Goal: Book appointment/travel/reservation

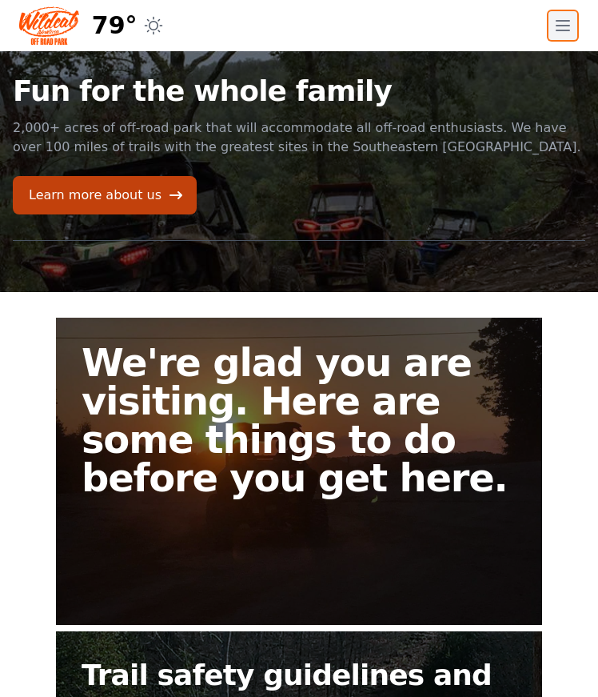
click at [559, 30] on icon "button" at bounding box center [563, 26] width 13 height 10
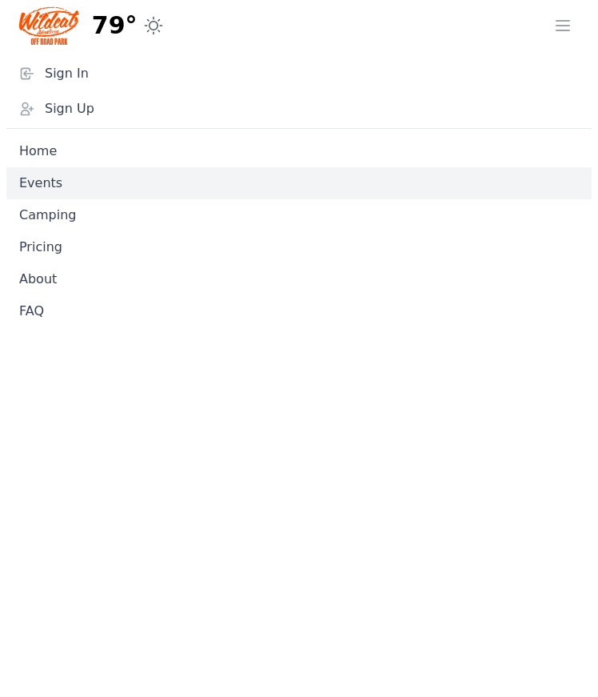
click at [74, 176] on link "Events" at bounding box center [299, 183] width 586 height 32
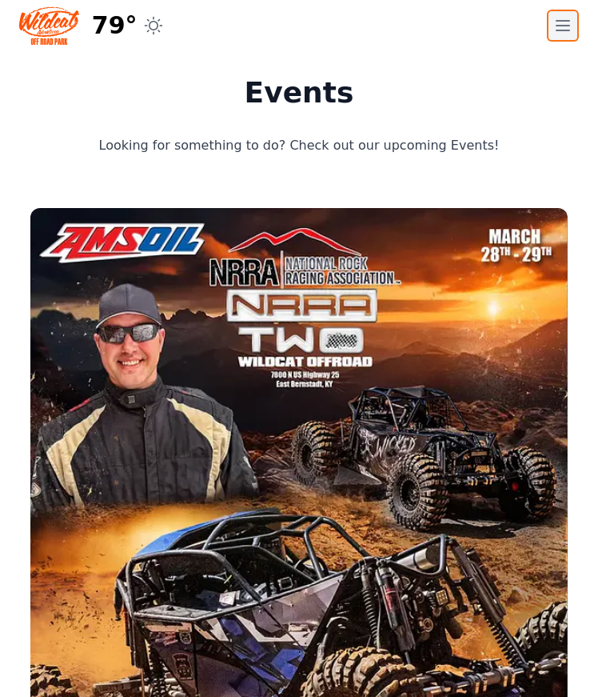
click at [562, 25] on icon "button" at bounding box center [563, 26] width 13 height 10
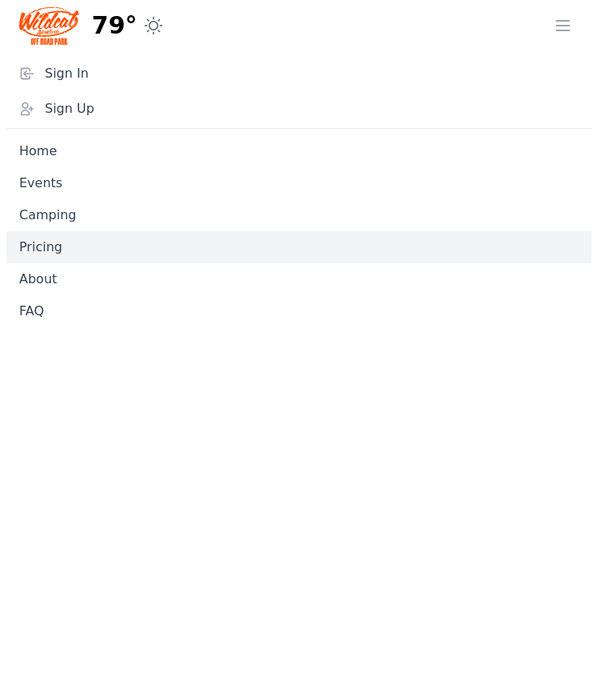
click at [62, 247] on link "Pricing" at bounding box center [299, 247] width 586 height 32
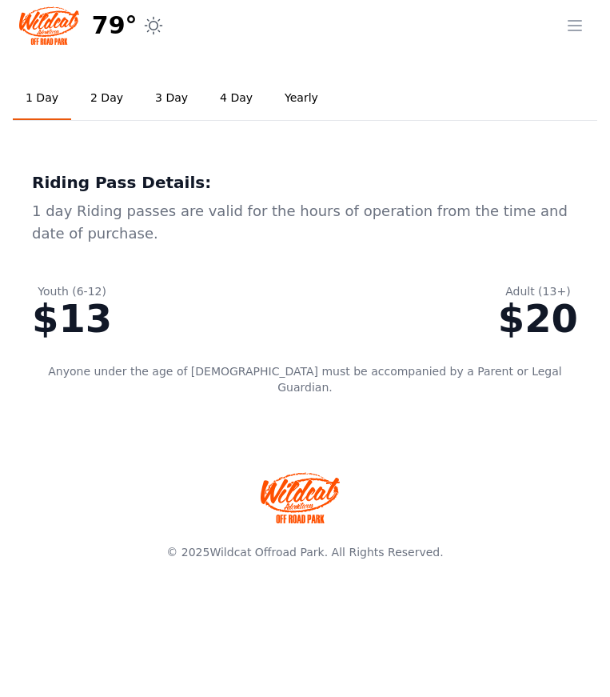
click at [95, 99] on link "2 Day" at bounding box center [107, 98] width 58 height 43
click at [144, 96] on link "3 Day" at bounding box center [171, 98] width 58 height 43
click at [34, 92] on link "1 Day" at bounding box center [42, 98] width 58 height 43
click at [570, 27] on icon "button" at bounding box center [575, 25] width 19 height 19
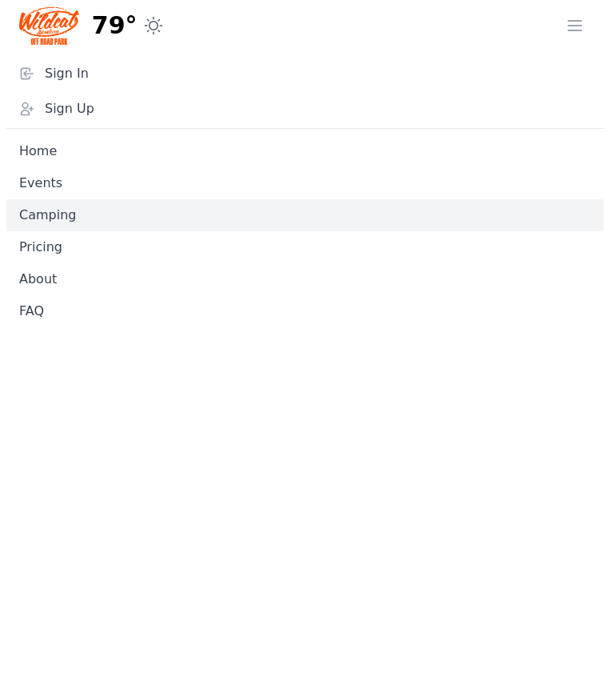
click at [77, 206] on link "Camping" at bounding box center [305, 215] width 598 height 32
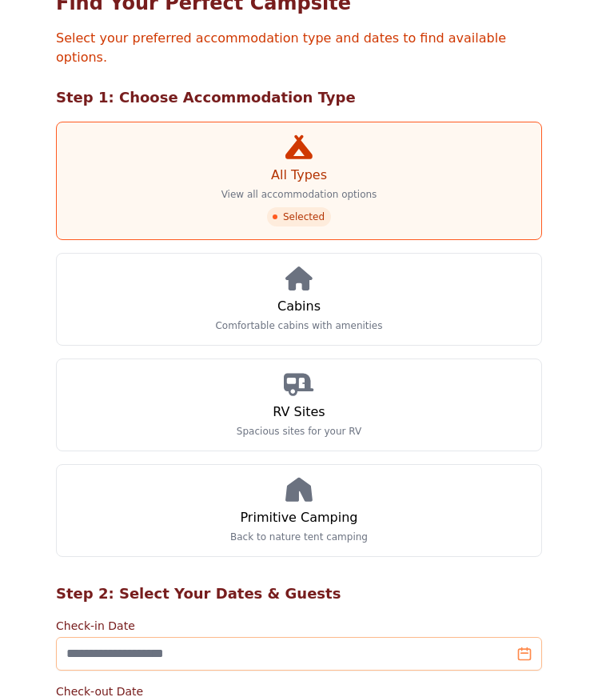
scroll to position [160, 0]
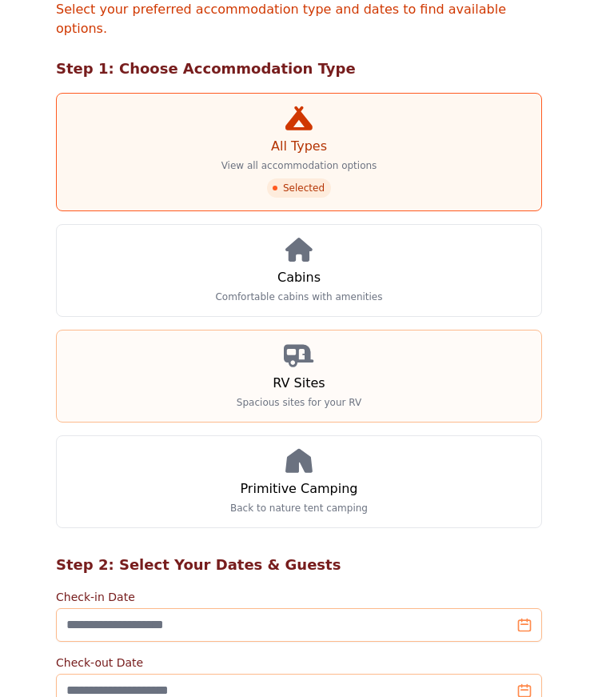
click at [160, 362] on link "RV Sites Spacious sites for your RV" at bounding box center [299, 376] width 486 height 93
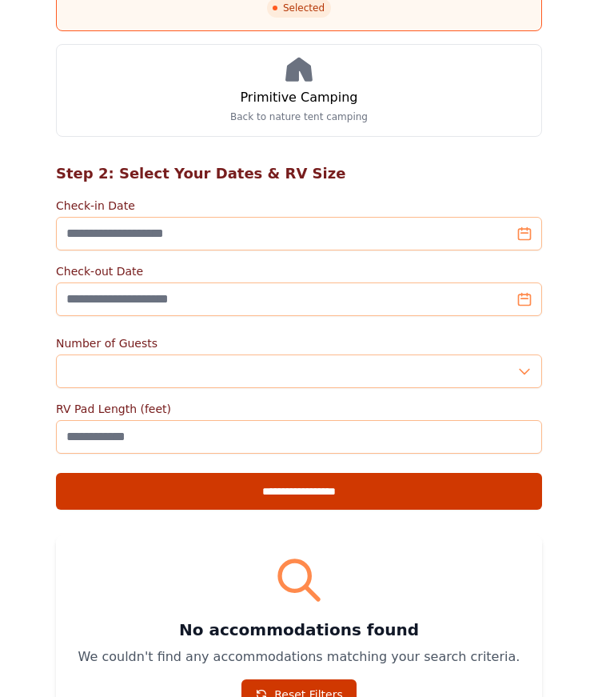
scroll to position [560, 0]
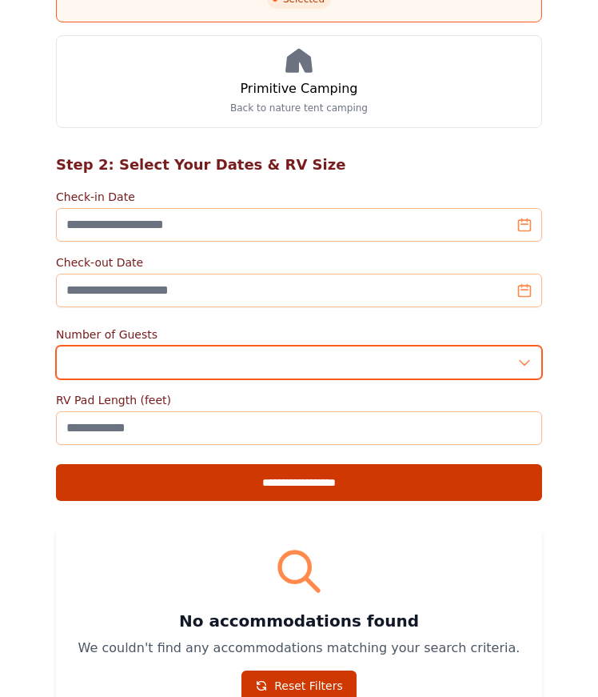
click at [524, 349] on input "*" at bounding box center [299, 363] width 486 height 34
click at [524, 346] on input "*" at bounding box center [299, 363] width 486 height 34
type input "*"
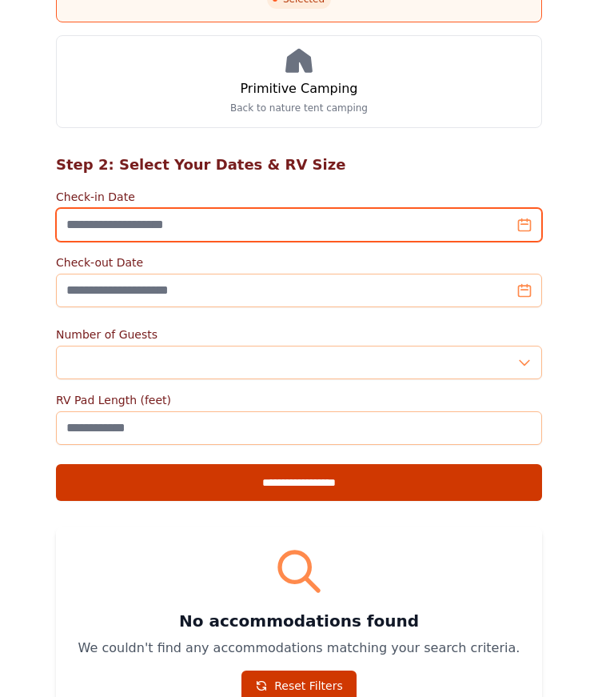
click at [215, 210] on input "Check-in Date" at bounding box center [299, 225] width 486 height 34
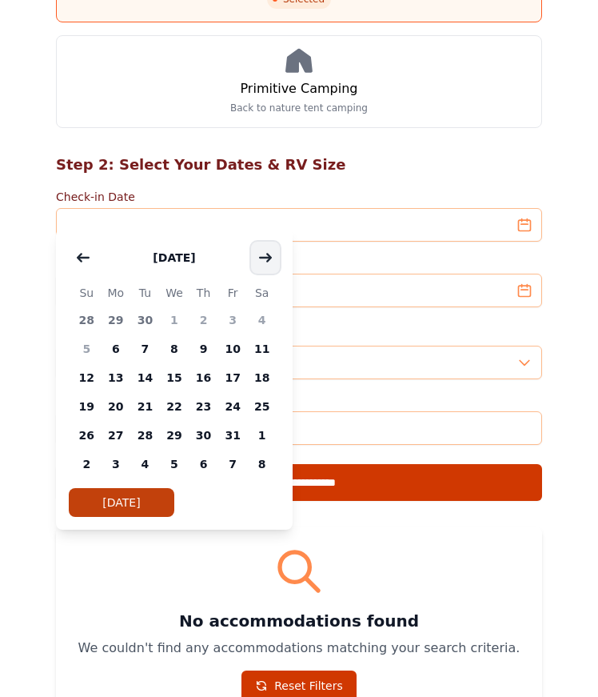
click at [270, 265] on button "button" at bounding box center [265, 258] width 29 height 32
click at [230, 346] on span "7" at bounding box center [233, 348] width 30 height 29
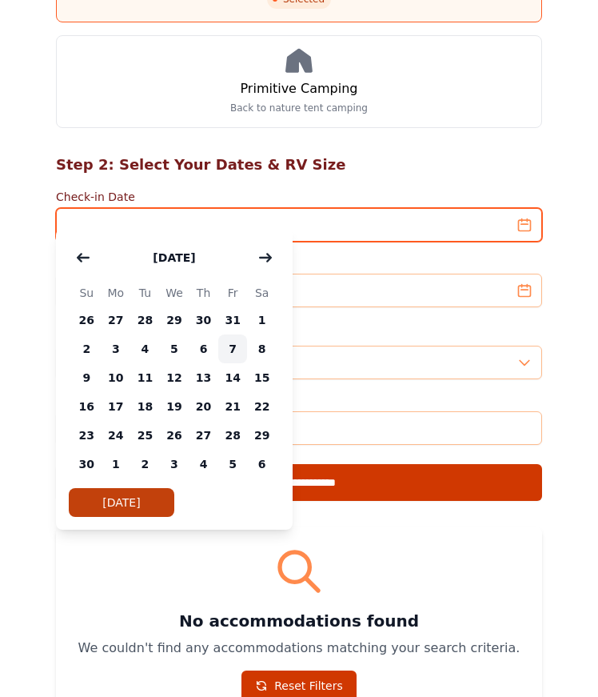
type input "**********"
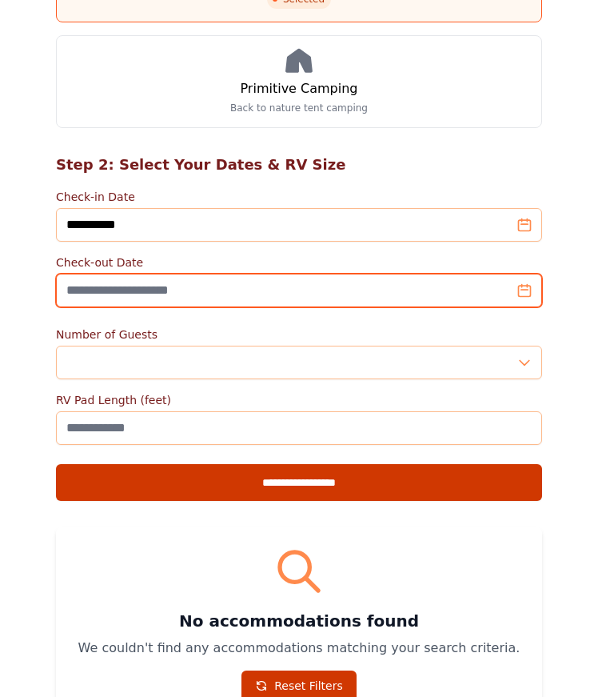
click at [525, 279] on input "Check-out Date" at bounding box center [299, 291] width 486 height 34
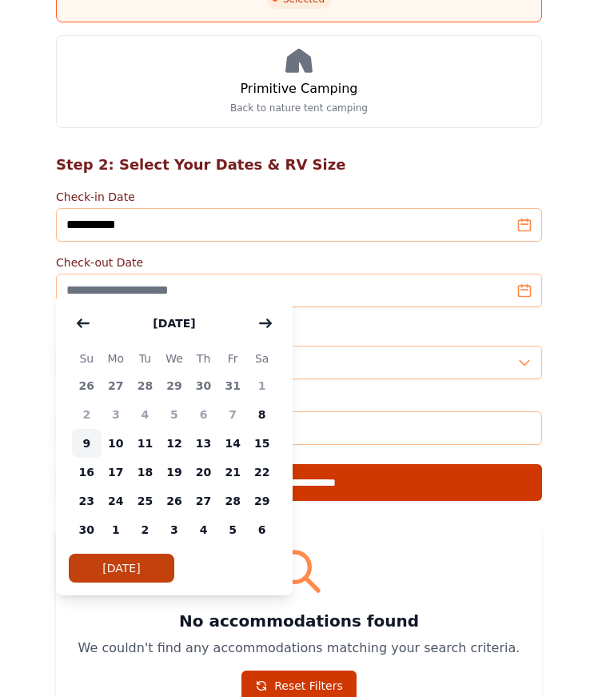
click at [86, 446] on span "9" at bounding box center [87, 443] width 30 height 29
type input "**********"
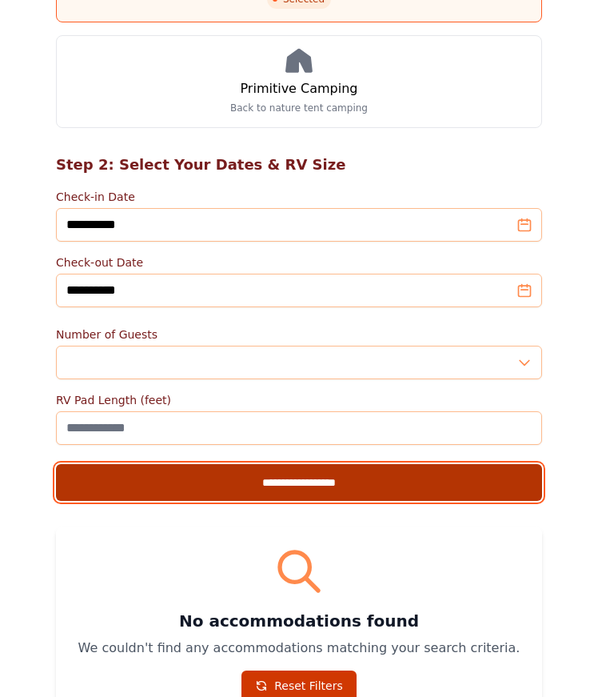
click at [286, 466] on input "**********" at bounding box center [299, 482] width 486 height 37
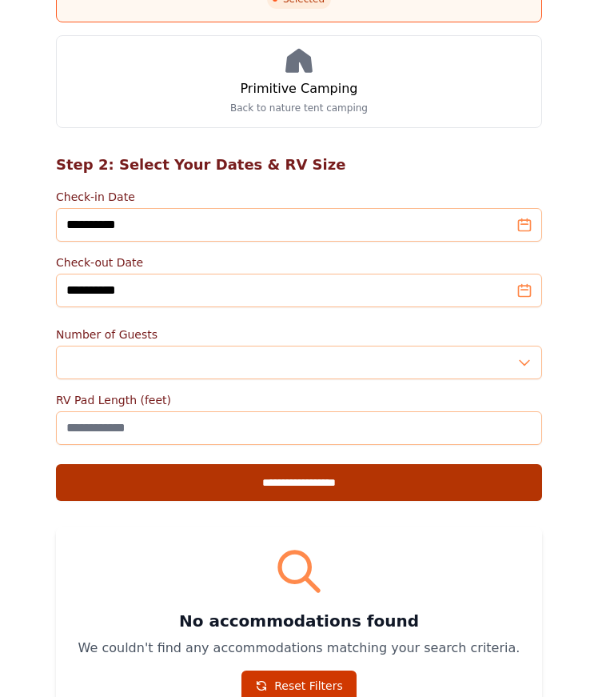
type input "**********"
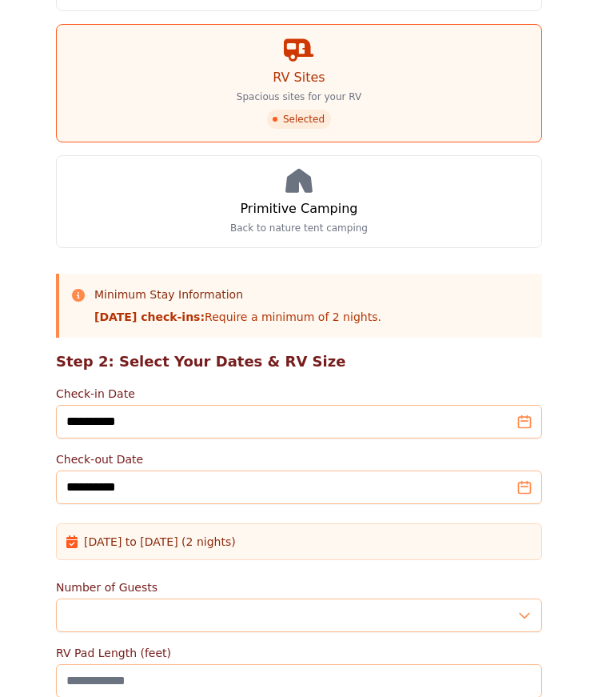
scroll to position [480, 0]
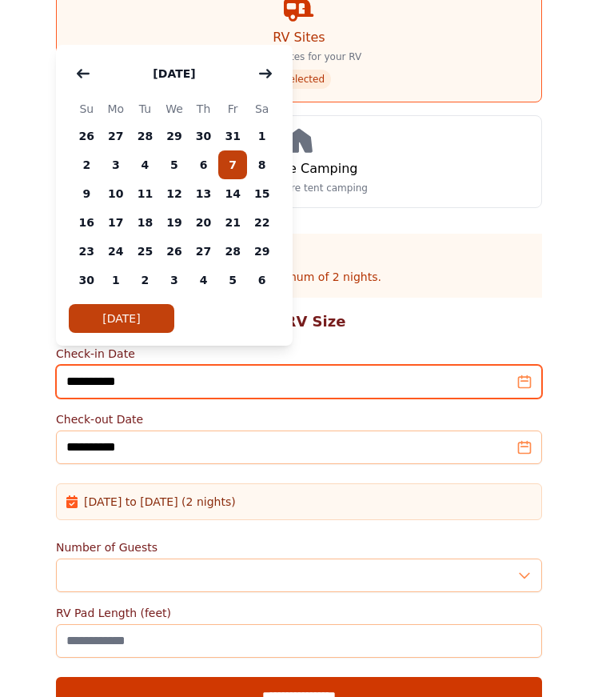
click at [520, 368] on input "**********" at bounding box center [299, 382] width 486 height 34
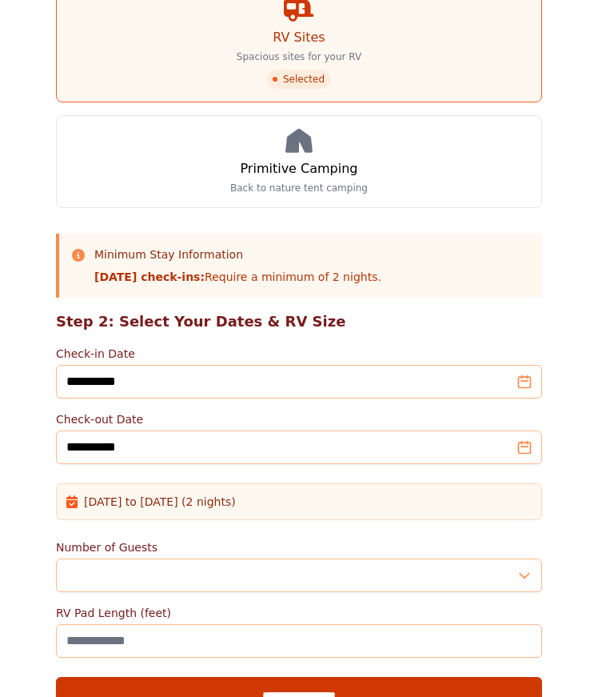
click at [274, 494] on div "[DATE] to [DATE] (2 nights)" at bounding box center [299, 502] width 466 height 16
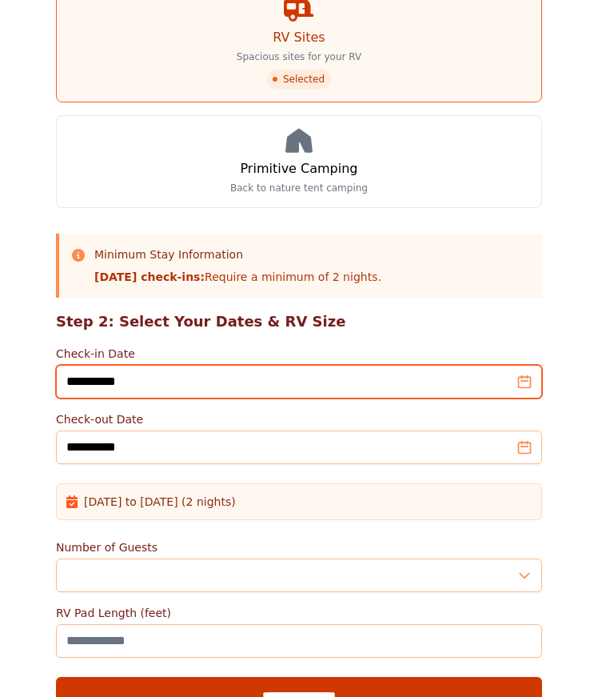
click at [528, 370] on input "**********" at bounding box center [299, 382] width 486 height 34
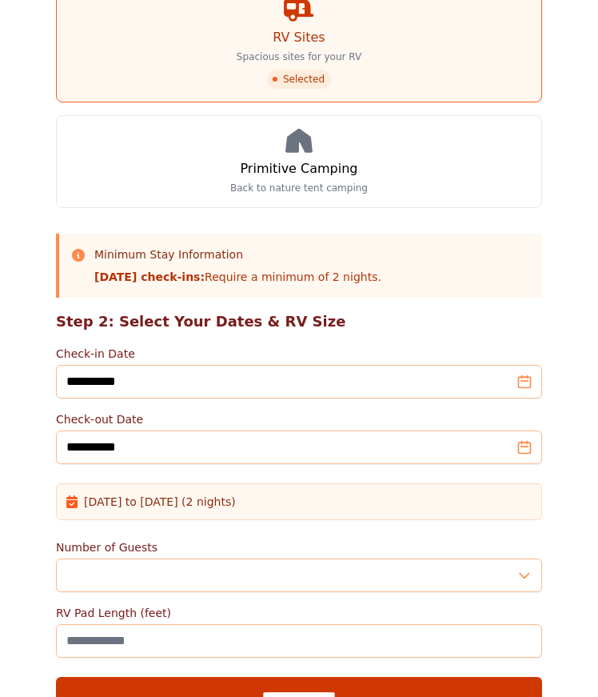
click at [512, 267] on div "Minimum Stay Information [DATE] check-ins: Require a minimum of 2 nights." at bounding box center [299, 266] width 486 height 64
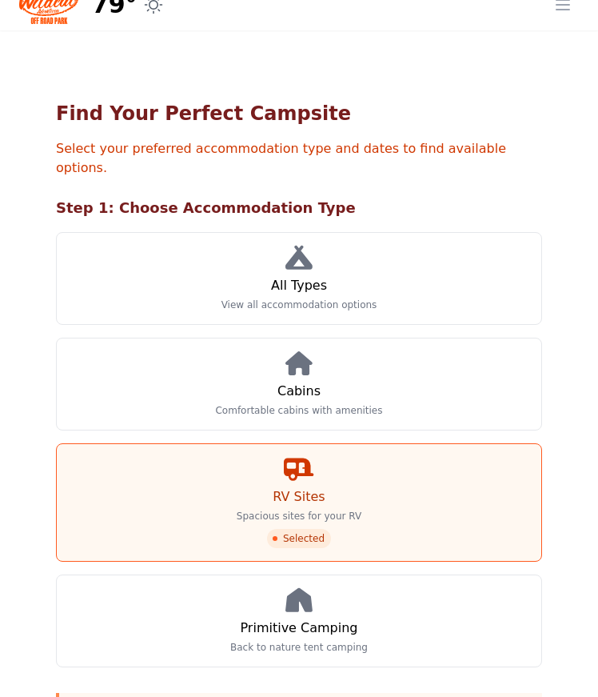
scroll to position [0, 0]
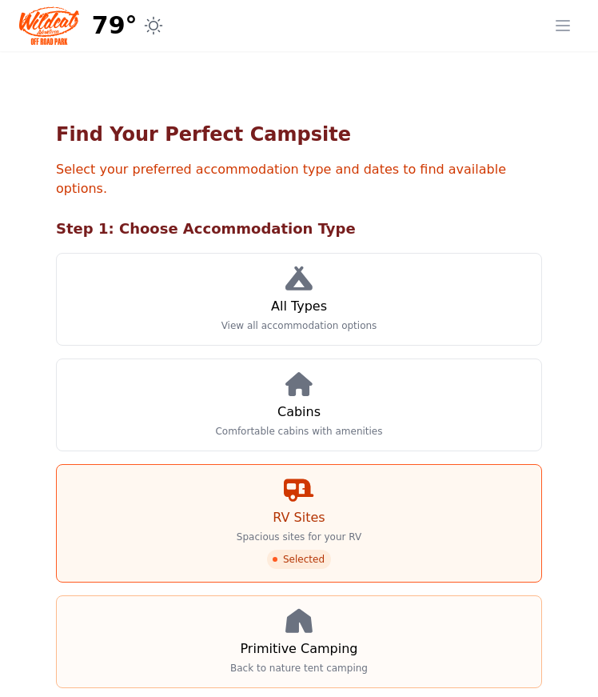
click at [213, 614] on link "Primitive Camping Back to nature tent camping" at bounding box center [299, 641] width 486 height 93
